Goal: Task Accomplishment & Management: Complete application form

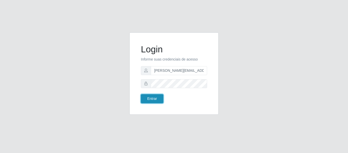
click at [153, 101] on button "Entrar" at bounding box center [152, 98] width 22 height 9
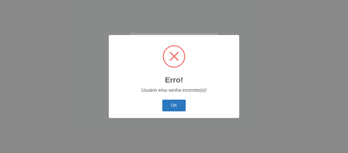
click at [176, 108] on button "OK" at bounding box center [174, 105] width 24 height 12
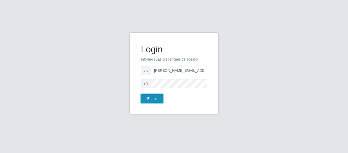
click at [156, 97] on button "Entrar" at bounding box center [152, 98] width 22 height 9
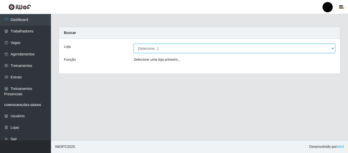
click at [332, 47] on select "[Selecione...] SuperFácil Atacado - Emaús SuperFácil Atacado - Rodoviária Super…" at bounding box center [235, 48] width 202 height 9
select select "408"
click at [134, 44] on select "[Selecione...] SuperFácil Atacado - Emaús SuperFácil Atacado - Rodoviária Super…" at bounding box center [235, 48] width 202 height 9
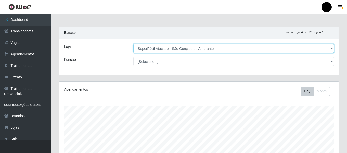
scroll to position [106, 280]
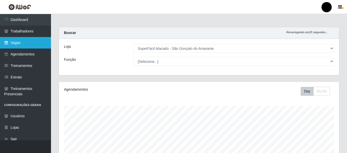
click at [17, 43] on link "Vagas" at bounding box center [25, 42] width 51 height 11
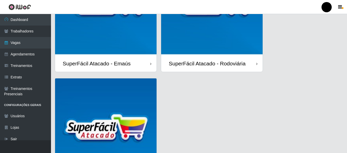
scroll to position [127, 0]
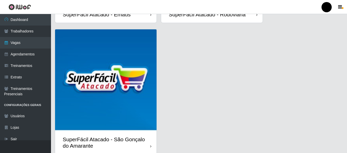
click at [143, 137] on div "SuperFácil Atacado - São Gonçalo do Amarante" at bounding box center [106, 142] width 87 height 13
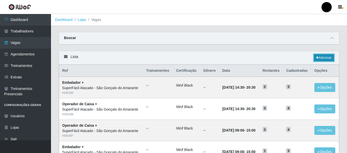
click at [320, 59] on link "Adicionar" at bounding box center [324, 57] width 20 height 7
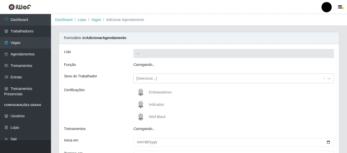
type input "SuperFácil Atacado - São Gonçalo do Amarante"
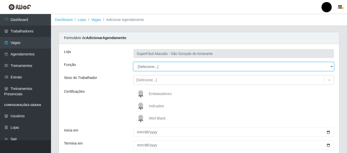
click at [331, 67] on select "[Selecione...] Auxiliar de Estacionamento Auxiliar de Estacionamento + Auxiliar…" at bounding box center [233, 66] width 201 height 9
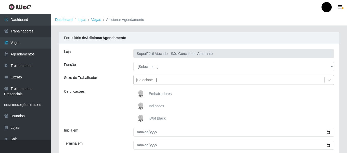
click at [270, 94] on div "Embaixadores" at bounding box center [233, 94] width 201 height 10
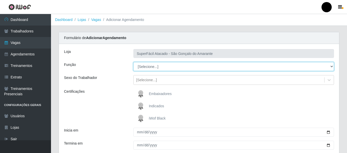
click at [331, 67] on select "[Selecione...] Auxiliar de Estacionamento Auxiliar de Estacionamento + Auxiliar…" at bounding box center [233, 66] width 201 height 9
click at [160, 68] on select "[Selecione...] Auxiliar de Estacionamento Auxiliar de Estacionamento + Auxiliar…" at bounding box center [233, 66] width 201 height 9
click at [155, 66] on select "[Selecione...] Auxiliar de Estacionamento Auxiliar de Estacionamento + Auxiliar…" at bounding box center [233, 66] width 201 height 9
click at [150, 66] on select "[Selecione...] Auxiliar de Estacionamento Auxiliar de Estacionamento + Auxiliar…" at bounding box center [233, 66] width 201 height 9
click at [152, 65] on select "[Selecione...] Auxiliar de Estacionamento Auxiliar de Estacionamento + Auxiliar…" at bounding box center [233, 66] width 201 height 9
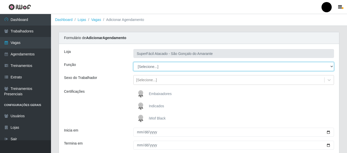
click at [162, 69] on select "[Selecione...] Auxiliar de Estacionamento Auxiliar de Estacionamento + Auxiliar…" at bounding box center [233, 66] width 201 height 9
click at [168, 65] on select "[Selecione...] Auxiliar de Estacionamento Auxiliar de Estacionamento + Auxiliar…" at bounding box center [233, 66] width 201 height 9
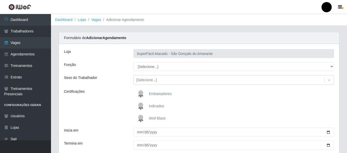
click at [277, 111] on div "Indicados" at bounding box center [233, 106] width 201 height 10
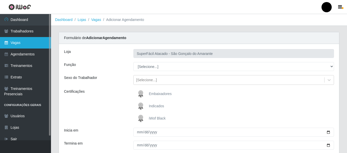
click at [25, 43] on link "Vagas" at bounding box center [25, 42] width 51 height 11
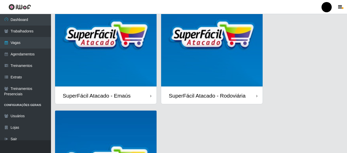
scroll to position [51, 0]
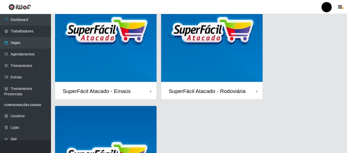
click at [141, 89] on div "SuperFácil Atacado - Emaús" at bounding box center [105, 91] width 101 height 17
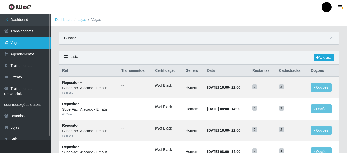
click at [32, 40] on link "Vagas" at bounding box center [25, 42] width 51 height 11
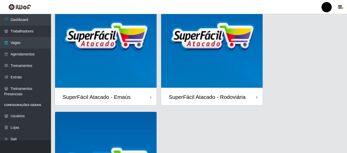
scroll to position [51, 0]
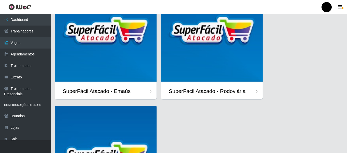
click at [242, 94] on div "SuperFácil Atacado - Rodoviária" at bounding box center [207, 91] width 77 height 6
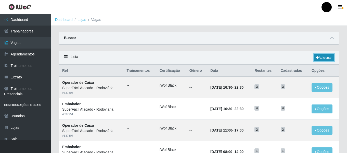
click at [324, 57] on link "Adicionar" at bounding box center [324, 57] width 20 height 7
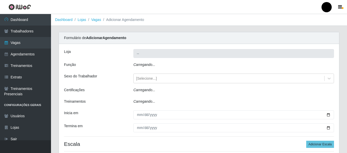
type input "SuperFácil Atacado - Rodoviária"
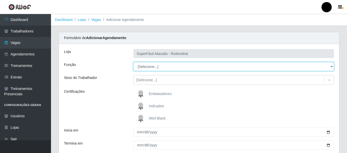
click at [333, 65] on select "[Selecione...] Embalador Embalador + Embalador ++ Operador de Caixa Operador de…" at bounding box center [233, 66] width 201 height 9
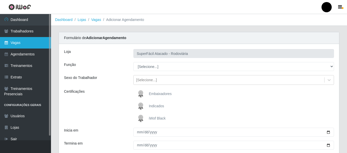
click at [38, 42] on link "Vagas" at bounding box center [25, 42] width 51 height 11
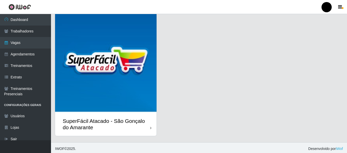
scroll to position [148, 0]
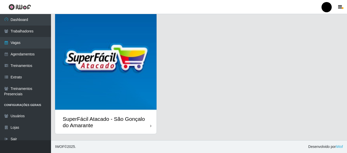
click at [137, 117] on div "SuperFácil Atacado - São Gonçalo do Amarante" at bounding box center [106, 122] width 87 height 13
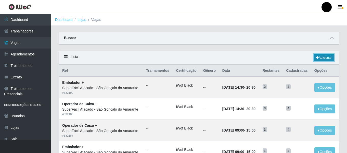
click at [322, 56] on link "Adicionar" at bounding box center [324, 57] width 20 height 7
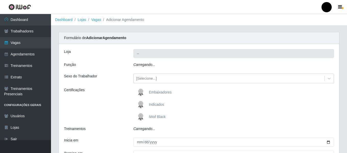
type input "SuperFácil Atacado - São Gonçalo do Amarante"
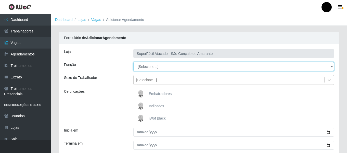
click at [163, 66] on select "[Selecione...] Auxiliar de Estacionamento Auxiliar de Estacionamento + Auxiliar…" at bounding box center [233, 66] width 201 height 9
select select "22"
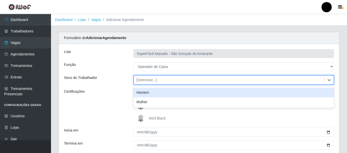
click at [184, 77] on div "[Selecione...]" at bounding box center [229, 80] width 191 height 8
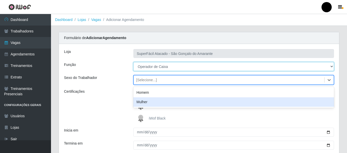
click at [331, 66] on select "[Selecione...] Auxiliar de Estacionamento Auxiliar de Estacionamento + Auxiliar…" at bounding box center [233, 66] width 201 height 9
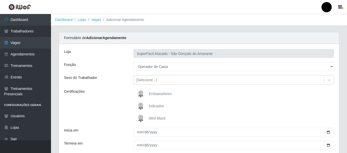
click at [292, 99] on div "Embaixadores Indicados iWof Black" at bounding box center [234, 106] width 208 height 35
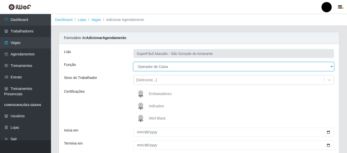
click at [172, 67] on select "[Selecione...] Auxiliar de Estacionamento Auxiliar de Estacionamento + Auxiliar…" at bounding box center [233, 66] width 201 height 9
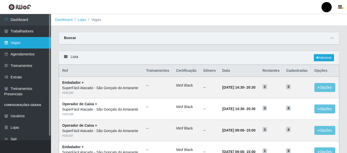
click at [30, 40] on link "Vagas" at bounding box center [25, 42] width 51 height 11
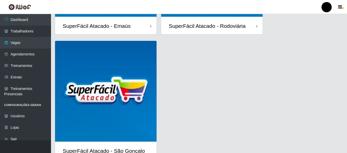
scroll to position [127, 0]
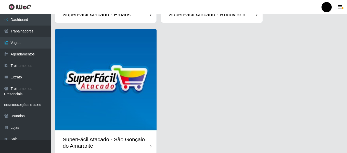
click at [128, 140] on div "SuperFácil Atacado - São Gonçalo do Amarante" at bounding box center [106, 142] width 87 height 13
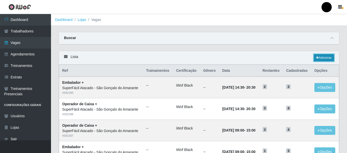
click at [328, 58] on link "Adicionar" at bounding box center [324, 57] width 20 height 7
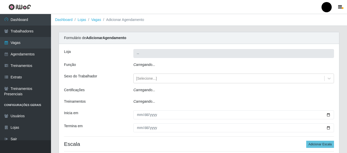
type input "SuperFácil Atacado - São Gonçalo do Amarante"
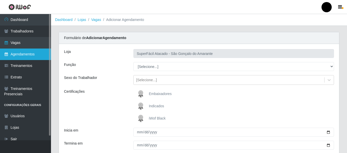
click at [36, 56] on link "Agendamentos" at bounding box center [25, 53] width 51 height 11
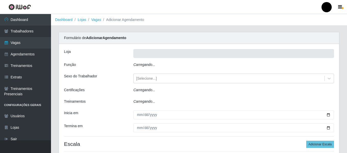
type input "SuperFácil Atacado - São Gonçalo do Amarante"
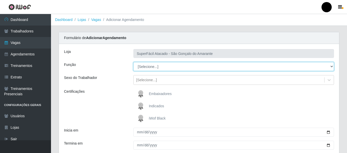
drag, startPoint x: 332, startPoint y: 66, endPoint x: 329, endPoint y: 66, distance: 3.1
click at [332, 66] on select "[Selecione...] Auxiliar de Estacionamento Auxiliar de Estacionamento + Auxiliar…" at bounding box center [233, 66] width 201 height 9
click at [180, 67] on select "[Selecione...] Auxiliar de Estacionamento Auxiliar de Estacionamento + Auxiliar…" at bounding box center [233, 66] width 201 height 9
click at [331, 66] on select "[Selecione...] Auxiliar de Estacionamento Auxiliar de Estacionamento + Auxiliar…" at bounding box center [233, 66] width 201 height 9
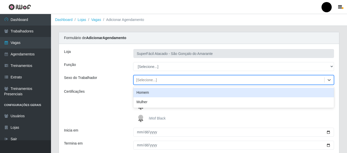
click at [154, 80] on div "[Selecione...]" at bounding box center [146, 79] width 21 height 5
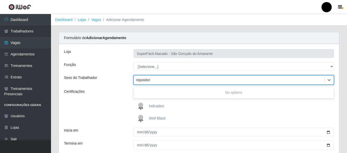
type input "repositor"
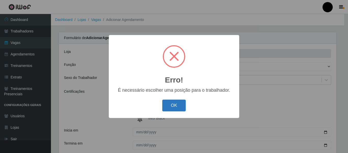
click at [181, 104] on button "OK" at bounding box center [174, 105] width 24 height 12
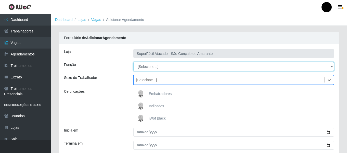
click at [151, 66] on select "[Selecione...] Auxiliar de Estacionamento Auxiliar de Estacionamento + Auxiliar…" at bounding box center [233, 66] width 201 height 9
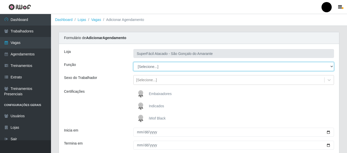
click at [332, 67] on select "[Selecione...] Auxiliar de Estacionamento Auxiliar de Estacionamento + Auxiliar…" at bounding box center [233, 66] width 201 height 9
click at [331, 66] on select "[Selecione...] Auxiliar de Estacionamento Auxiliar de Estacionamento + Auxiliar…" at bounding box center [233, 66] width 201 height 9
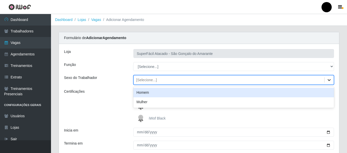
click at [329, 78] on icon at bounding box center [329, 79] width 5 height 5
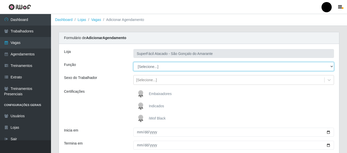
click at [153, 66] on select "[Selecione...] Auxiliar de Estacionamento Auxiliar de Estacionamento + Auxiliar…" at bounding box center [233, 66] width 201 height 9
click at [172, 66] on select "[Selecione...] Auxiliar de Estacionamento Auxiliar de Estacionamento + Auxiliar…" at bounding box center [233, 66] width 201 height 9
click at [203, 67] on select "[Selecione...] Auxiliar de Estacionamento Auxiliar de Estacionamento + Auxiliar…" at bounding box center [233, 66] width 201 height 9
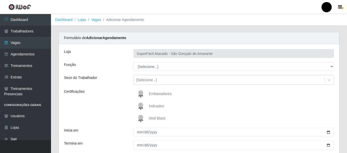
click at [276, 101] on div "Embaixadores Indicados iWof Black" at bounding box center [234, 106] width 208 height 35
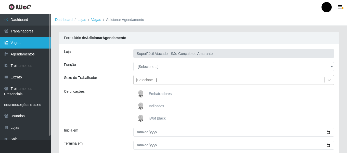
click at [25, 43] on link "Vagas" at bounding box center [25, 42] width 51 height 11
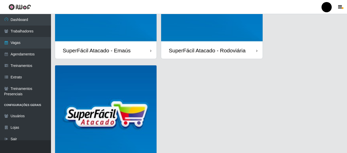
scroll to position [102, 0]
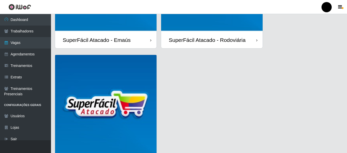
click at [195, 39] on div "SuperFácil Atacado - Rodoviária" at bounding box center [207, 40] width 77 height 6
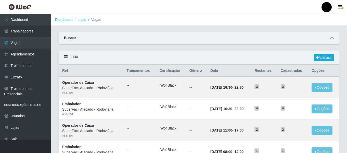
click at [332, 39] on icon at bounding box center [332, 38] width 4 height 4
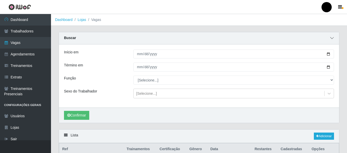
click at [331, 38] on icon at bounding box center [332, 38] width 4 height 4
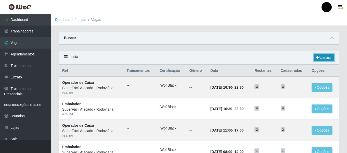
click at [323, 57] on link "Adicionar" at bounding box center [324, 57] width 20 height 7
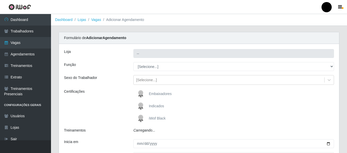
type input "SuperFácil Atacado - Rodoviária"
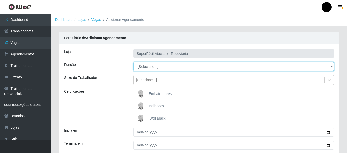
click at [331, 66] on select "[Selecione...] Embalador Embalador + Embalador ++ Operador de Caixa Operador de…" at bounding box center [233, 66] width 201 height 9
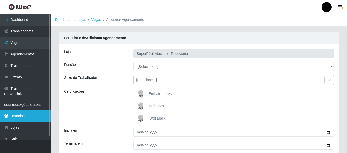
click at [16, 115] on link "Usuários" at bounding box center [25, 115] width 51 height 11
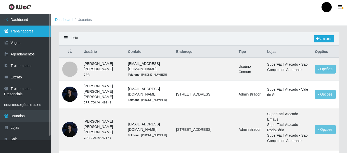
click at [29, 29] on link "Trabalhadores" at bounding box center [25, 30] width 51 height 11
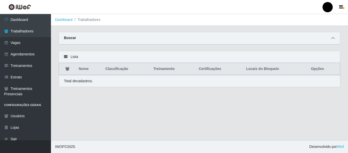
click at [332, 39] on icon at bounding box center [333, 38] width 4 height 4
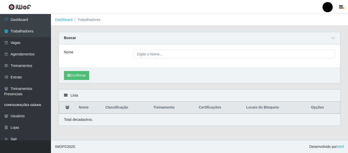
click at [66, 95] on icon at bounding box center [66, 95] width 4 height 4
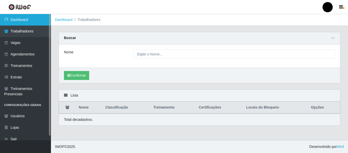
click at [27, 20] on link "Dashboard" at bounding box center [25, 19] width 51 height 11
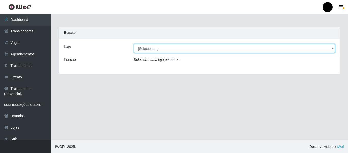
click at [333, 48] on select "[Selecione...] SuperFácil Atacado - Emaús SuperFácil Atacado - Rodoviária Super…" at bounding box center [235, 48] width 202 height 9
select select "408"
click at [134, 44] on select "[Selecione...] SuperFácil Atacado - Emaús SuperFácil Atacado - Rodoviária Super…" at bounding box center [235, 48] width 202 height 9
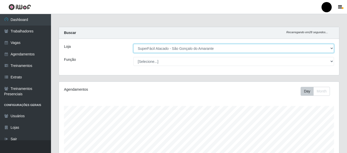
scroll to position [106, 280]
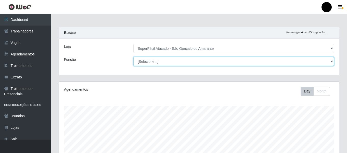
click at [331, 61] on select "[Selecione...] Auxiliar de Estacionamento Auxiliar de Estacionamento + Auxiliar…" at bounding box center [233, 61] width 201 height 9
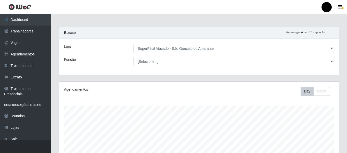
click at [215, 97] on div "Agendamentos Day Month" at bounding box center [199, 135] width 280 height 106
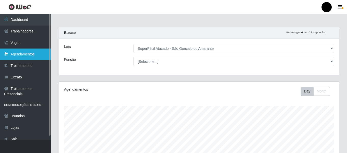
click at [22, 54] on link "Agendamentos" at bounding box center [25, 53] width 51 height 11
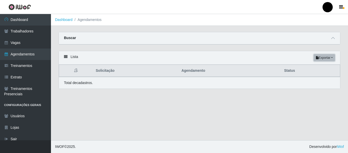
click at [328, 58] on button "Exportar" at bounding box center [324, 57] width 21 height 7
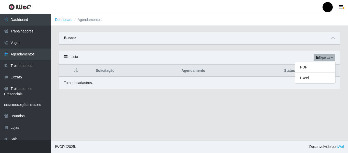
click at [169, 84] on div "Total de cadastros." at bounding box center [199, 82] width 271 height 5
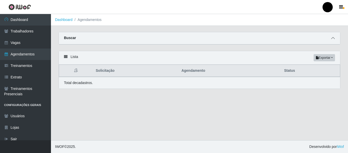
click at [333, 38] on icon at bounding box center [333, 38] width 4 height 4
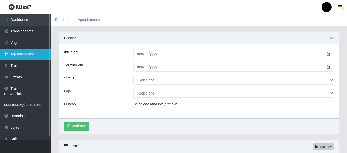
click at [24, 55] on link "Agendamentos" at bounding box center [25, 53] width 51 height 11
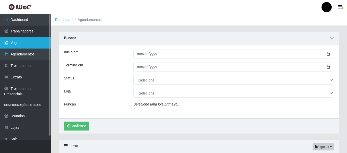
click at [22, 43] on link "Vagas" at bounding box center [25, 42] width 51 height 11
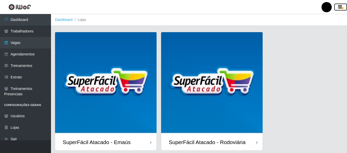
click at [341, 7] on icon "button" at bounding box center [340, 7] width 4 height 5
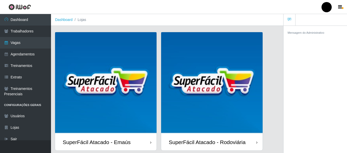
drag, startPoint x: 340, startPoint y: 8, endPoint x: 304, endPoint y: 139, distance: 135.8
click at [304, 139] on div "Mensagem do Administrativo" at bounding box center [315, 89] width 63 height 129
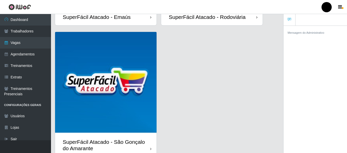
scroll to position [148, 0]
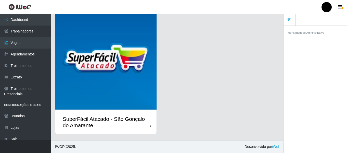
click at [151, 125] on icon at bounding box center [150, 126] width 1 height 4
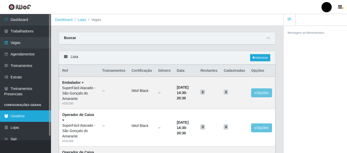
click at [26, 115] on link "Usuários" at bounding box center [25, 115] width 51 height 11
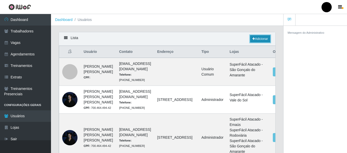
click at [257, 40] on link "Adicionar" at bounding box center [260, 38] width 20 height 7
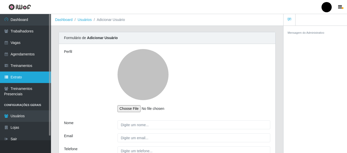
click at [15, 76] on link "Extrato" at bounding box center [25, 76] width 51 height 11
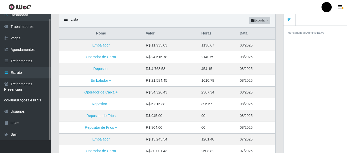
scroll to position [51, 0]
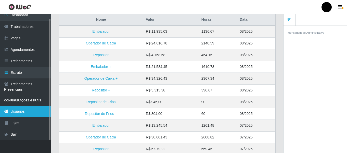
click at [37, 112] on link "Usuários" at bounding box center [25, 111] width 51 height 11
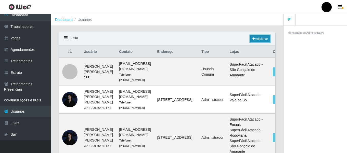
click at [263, 39] on link "Adicionar" at bounding box center [260, 38] width 20 height 7
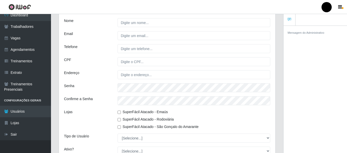
scroll to position [127, 0]
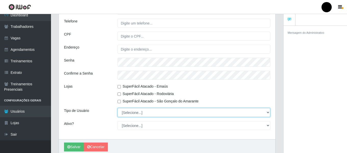
click at [268, 113] on select "[Selecione...] Administrador Usuário Comum" at bounding box center [194, 112] width 153 height 9
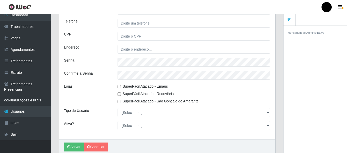
click at [290, 107] on div "Mensagem do Administrativo" at bounding box center [315, 89] width 63 height 129
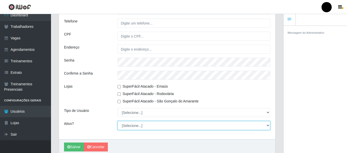
click at [268, 124] on select "[Selecione...] Não Sim" at bounding box center [194, 125] width 153 height 9
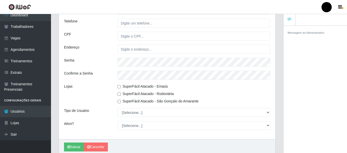
click at [295, 110] on div "Mensagem do Administrativo" at bounding box center [315, 89] width 63 height 129
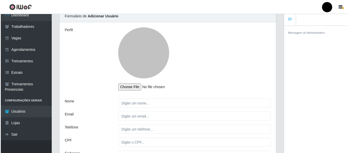
scroll to position [0, 0]
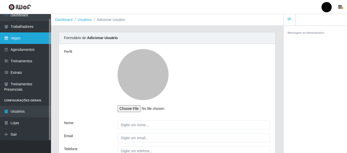
click at [20, 40] on link "Vagas" at bounding box center [25, 37] width 51 height 11
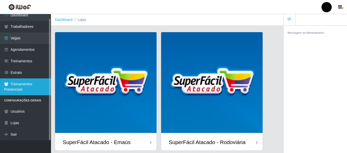
click at [19, 86] on link "Treinamentos Presenciais" at bounding box center [25, 86] width 51 height 17
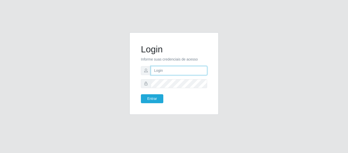
click at [182, 70] on input "text" at bounding box center [179, 70] width 56 height 9
type input "[PERSON_NAME][EMAIL_ADDRESS][DOMAIN_NAME]"
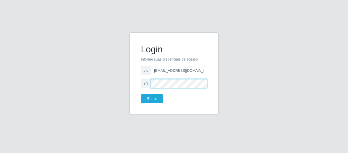
click at [141, 94] on button "Entrar" at bounding box center [152, 98] width 22 height 9
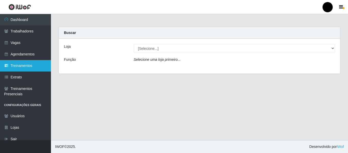
click at [19, 65] on link "Treinamentos" at bounding box center [25, 65] width 51 height 11
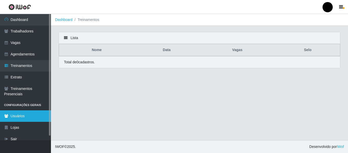
click at [17, 115] on link "Usuários" at bounding box center [25, 115] width 51 height 11
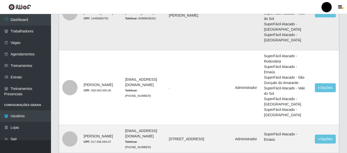
scroll to position [204, 0]
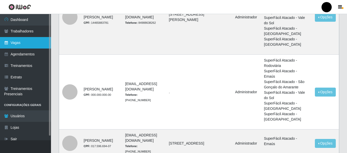
click at [28, 41] on link "Vagas" at bounding box center [25, 42] width 51 height 11
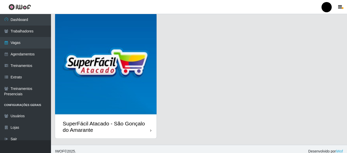
scroll to position [148, 0]
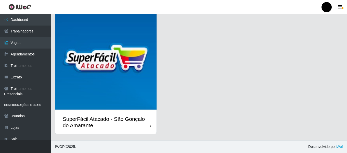
click at [125, 120] on div "SuperFácil Atacado - São Gonçalo do Amarante" at bounding box center [106, 122] width 87 height 13
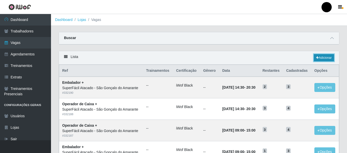
click at [322, 58] on link "Adicionar" at bounding box center [324, 57] width 20 height 7
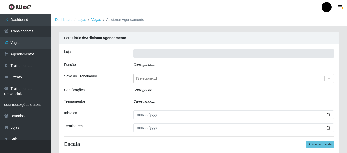
type input "SuperFácil Atacado - São Gonçalo do Amarante"
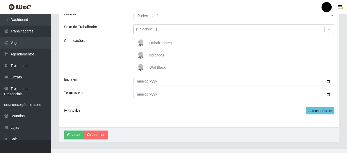
scroll to position [51, 0]
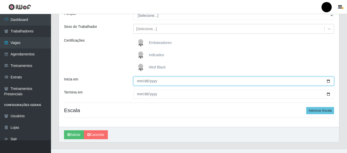
click at [328, 81] on input "Inicia em" at bounding box center [233, 80] width 201 height 9
type input "2025-08-28"
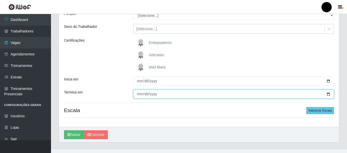
click at [329, 94] on input "Termina em" at bounding box center [233, 93] width 201 height 9
type input "2025-08-28"
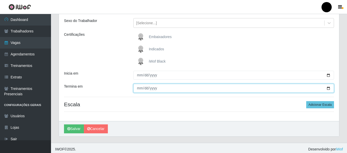
scroll to position [59, 0]
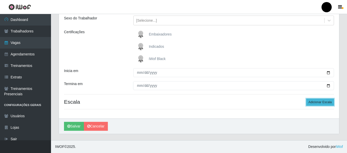
click at [313, 103] on button "Adicionar Escala" at bounding box center [320, 101] width 28 height 7
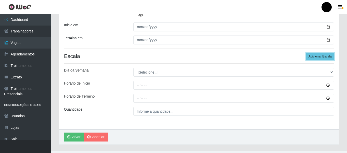
scroll to position [110, 0]
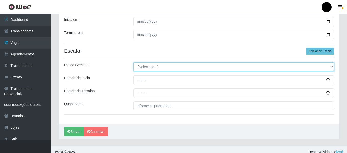
click at [332, 65] on select "[Selecione...] Segunda Terça Quarta Quinta Sexta Sábado Domingo" at bounding box center [233, 66] width 201 height 9
select select "4"
click at [133, 62] on select "[Selecione...] Segunda Terça Quarta Quinta Sexta Sábado Domingo" at bounding box center [233, 66] width 201 height 9
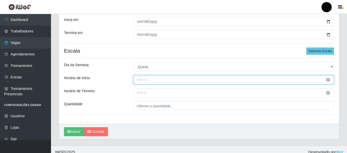
click at [328, 79] on input "Horário de Inicio" at bounding box center [233, 79] width 201 height 9
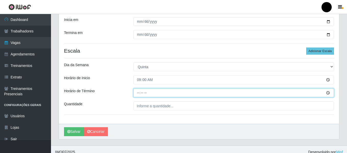
type input "09:00"
click at [183, 96] on input "Horário de Término" at bounding box center [233, 92] width 201 height 9
click at [140, 93] on input "Horário de Término" at bounding box center [233, 92] width 201 height 9
click at [329, 93] on input "Horário de Término" at bounding box center [233, 92] width 201 height 9
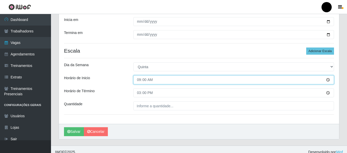
type input "15:00"
click at [195, 78] on input "09:00" at bounding box center [233, 79] width 201 height 9
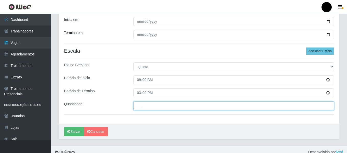
click at [142, 107] on input "___" at bounding box center [233, 105] width 201 height 9
type input "02_"
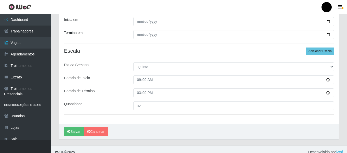
click at [145, 114] on hr at bounding box center [199, 114] width 270 height 0
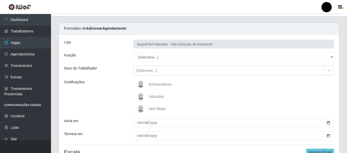
scroll to position [8, 0]
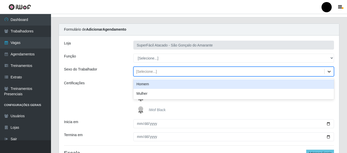
click at [328, 71] on icon at bounding box center [329, 71] width 5 height 5
click at [142, 83] on div "Homem" at bounding box center [233, 83] width 201 height 9
